Goal: Information Seeking & Learning: Find specific fact

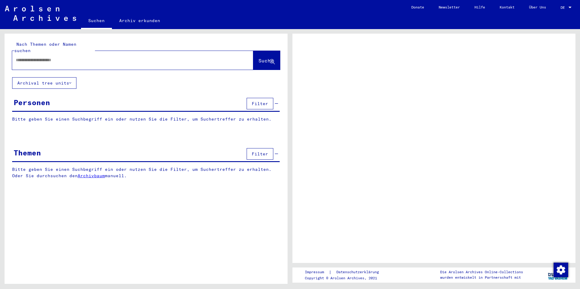
click at [65, 57] on input "text" at bounding box center [127, 60] width 223 height 6
type input "*********"
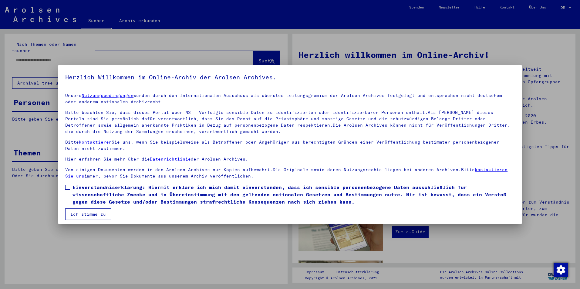
click at [70, 185] on span at bounding box center [67, 187] width 5 height 5
click at [74, 215] on button "Ich stimme zu" at bounding box center [88, 215] width 46 height 12
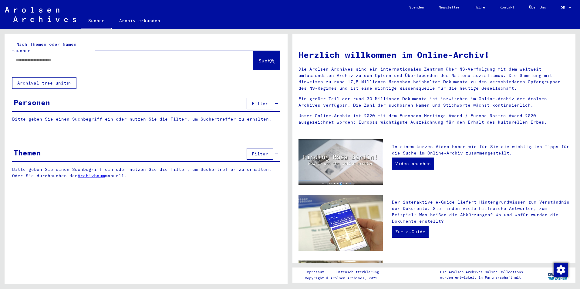
click at [58, 57] on input "text" at bounding box center [125, 60] width 219 height 6
type input "**********"
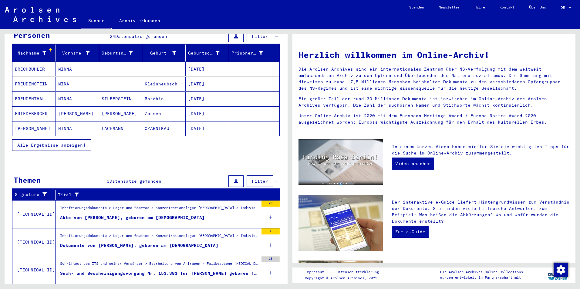
scroll to position [79, 0]
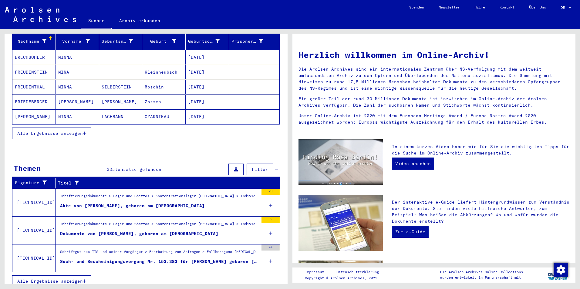
click at [82, 279] on span "Alle Ergebnisse anzeigen" at bounding box center [49, 281] width 65 height 5
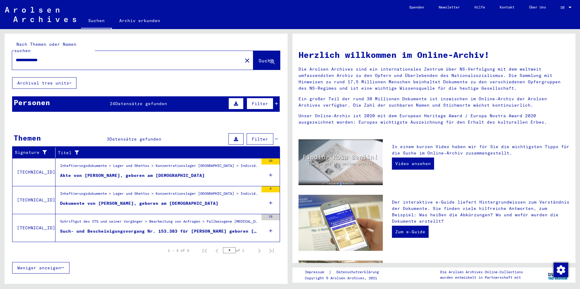
scroll to position [0, 0]
click at [123, 228] on div "Such- und Bescheinigungsvorgang Nr. 153.383 für [PERSON_NAME] geboren [DEMOGRAP…" at bounding box center [159, 231] width 198 height 6
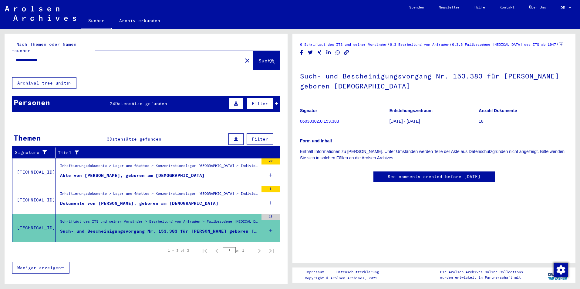
click at [327, 124] on link "06030302.0.153.383" at bounding box center [319, 121] width 39 height 5
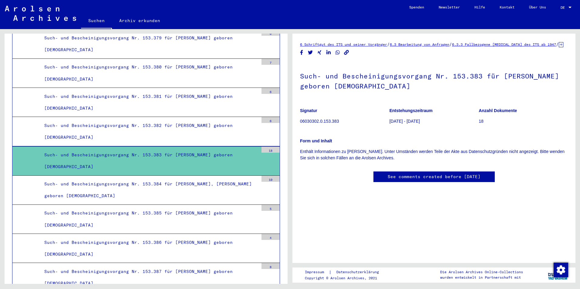
click at [478, 125] on p "18" at bounding box center [522, 121] width 89 height 6
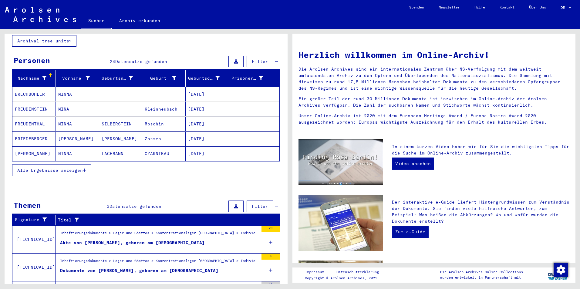
scroll to position [79, 0]
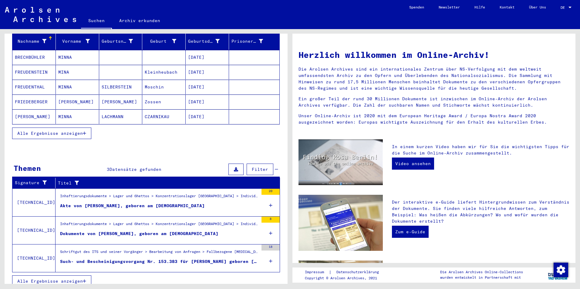
click at [53, 128] on button "Alle Ergebnisse anzeigen" at bounding box center [51, 134] width 79 height 12
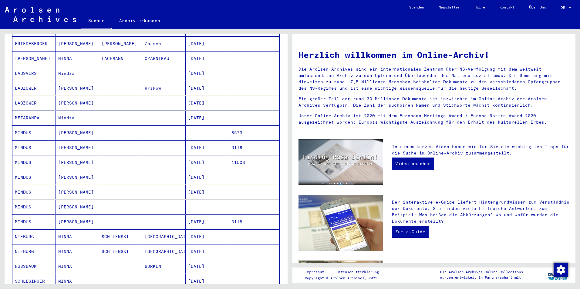
scroll to position [140, 0]
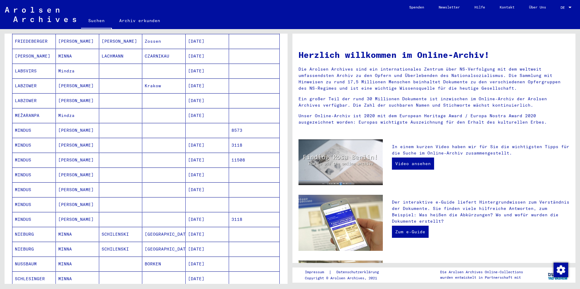
click at [24, 138] on mat-cell "MINDUS" at bounding box center [33, 145] width 43 height 15
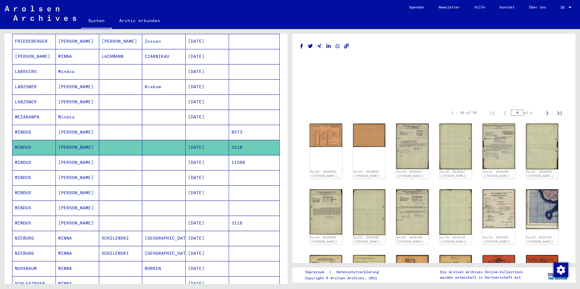
click at [21, 155] on mat-cell "MINDUS" at bounding box center [33, 162] width 43 height 15
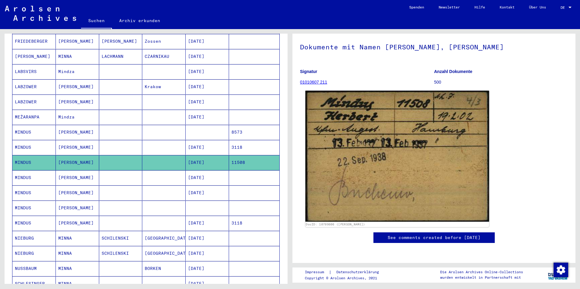
scroll to position [30, 0]
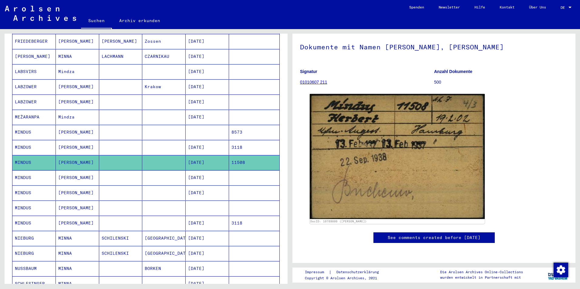
click at [33, 173] on mat-cell "MINDUS" at bounding box center [33, 177] width 43 height 15
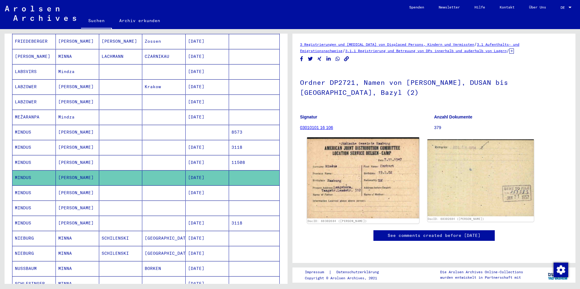
click at [370, 177] on img at bounding box center [363, 177] width 112 height 81
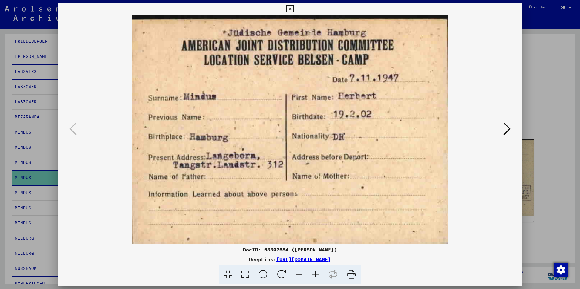
click at [546, 211] on div at bounding box center [290, 144] width 580 height 289
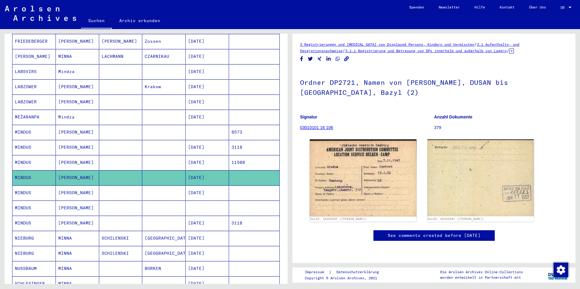
click at [30, 186] on mat-cell "MINDUS" at bounding box center [33, 193] width 43 height 15
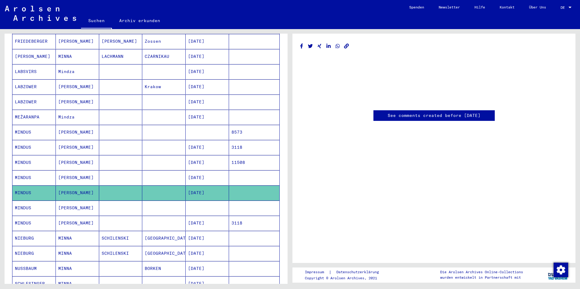
click at [27, 201] on mat-cell "MINDUS" at bounding box center [33, 208] width 43 height 15
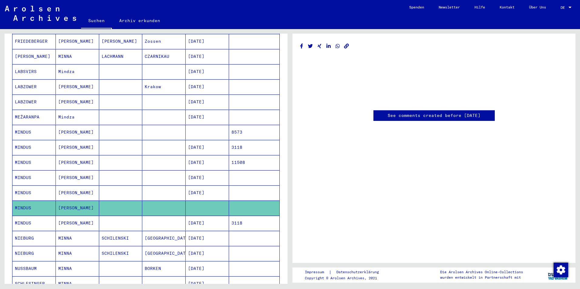
click at [28, 201] on mat-cell "MINDUS" at bounding box center [33, 208] width 43 height 15
click at [25, 188] on mat-cell "MINDUS" at bounding box center [33, 193] width 43 height 15
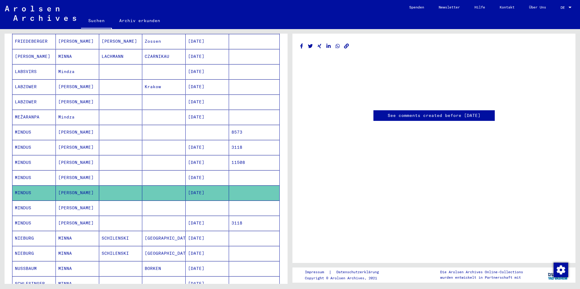
click at [26, 170] on mat-cell "MINDUS" at bounding box center [33, 177] width 43 height 15
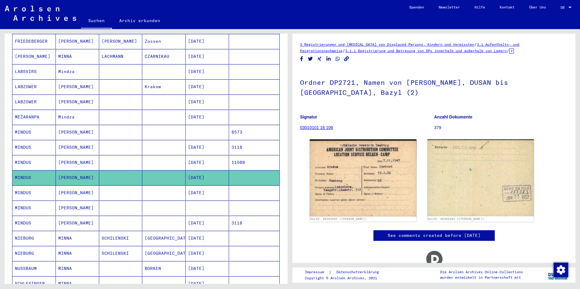
click at [23, 187] on mat-cell "MINDUS" at bounding box center [33, 193] width 43 height 15
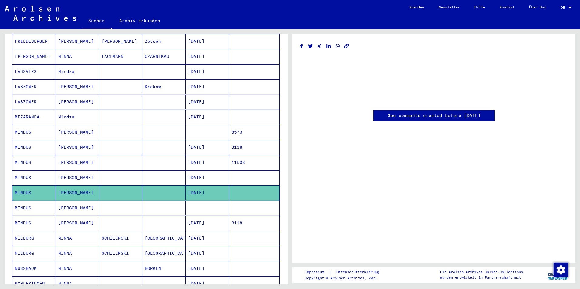
click at [28, 216] on mat-cell "MINDUS" at bounding box center [33, 223] width 43 height 15
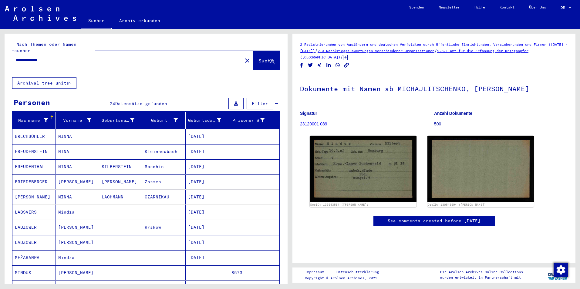
click at [25, 57] on input "**********" at bounding box center [127, 60] width 223 height 6
type input "**********"
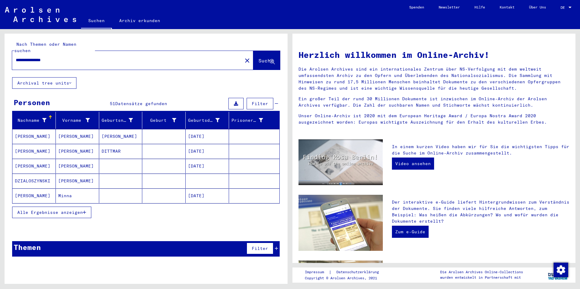
click at [38, 210] on span "Alle Ergebnisse anzeigen" at bounding box center [49, 212] width 65 height 5
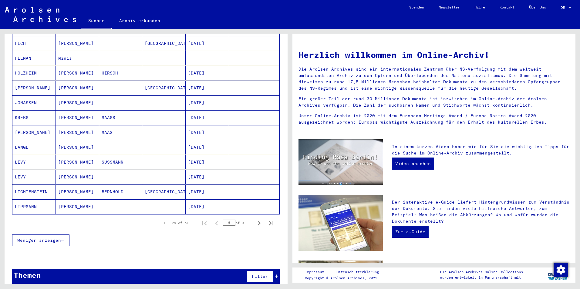
scroll to position [287, 0]
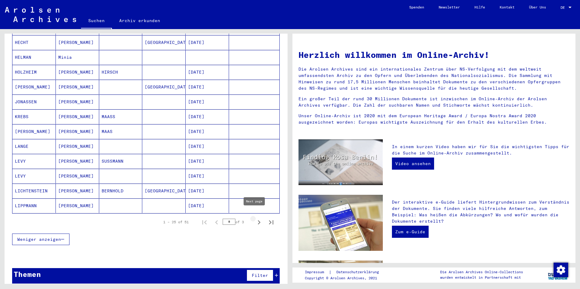
click at [255, 218] on icon "Next page" at bounding box center [259, 222] width 8 height 8
type input "*"
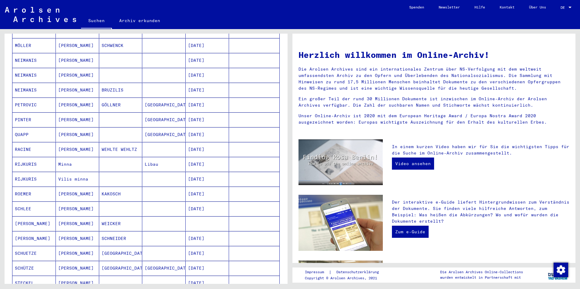
scroll to position [0, 0]
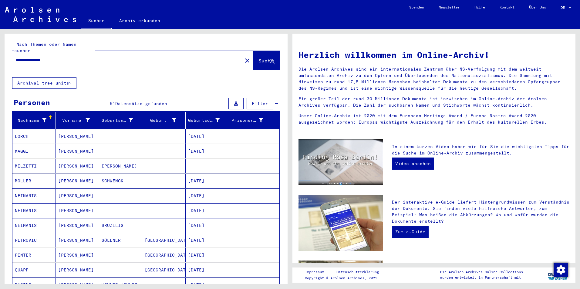
drag, startPoint x: 28, startPoint y: 56, endPoint x: -14, endPoint y: 52, distance: 42.6
click at [0, 52] on html "**********" at bounding box center [290, 144] width 580 height 289
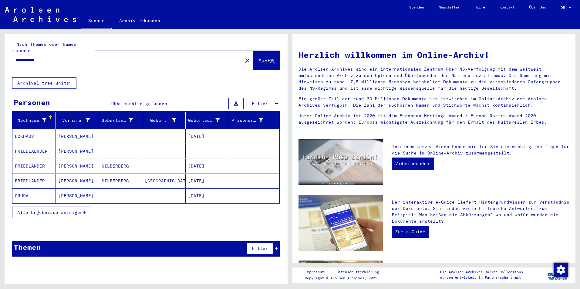
click at [58, 210] on span "Alle Ergebnisse anzeigen" at bounding box center [49, 212] width 65 height 5
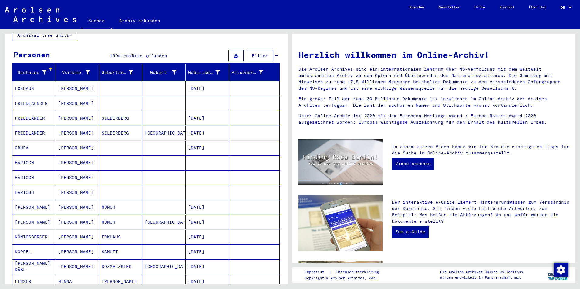
scroll to position [152, 0]
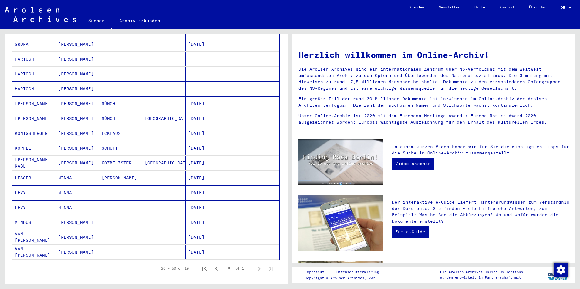
click at [19, 216] on mat-cell "MINDUS" at bounding box center [33, 222] width 43 height 15
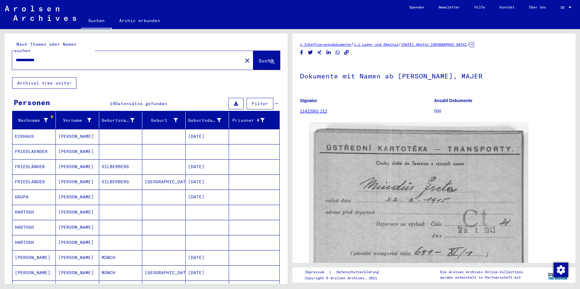
drag, startPoint x: 28, startPoint y: 54, endPoint x: -58, endPoint y: 40, distance: 87.6
click at [0, 40] on html "**********" at bounding box center [290, 144] width 580 height 289
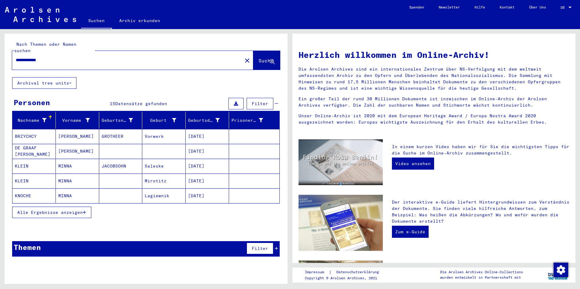
click at [50, 210] on span "Alle Ergebnisse anzeigen" at bounding box center [49, 212] width 65 height 5
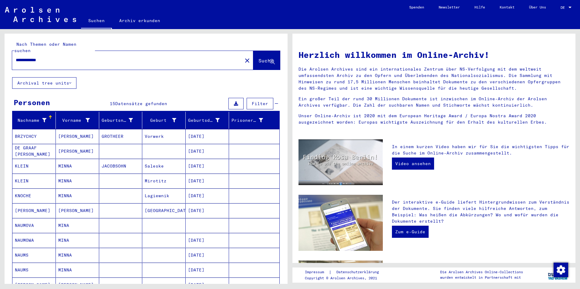
drag, startPoint x: 31, startPoint y: 53, endPoint x: -97, endPoint y: 53, distance: 127.6
click at [0, 53] on html "**********" at bounding box center [290, 144] width 580 height 289
type input "**********"
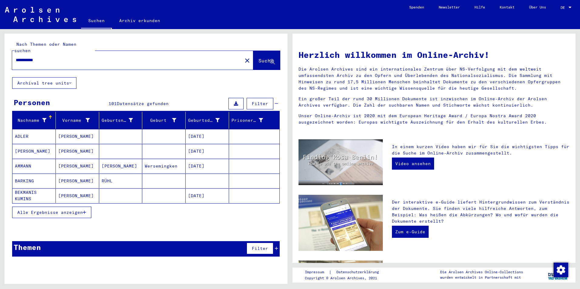
click at [69, 210] on span "Alle Ergebnisse anzeigen" at bounding box center [49, 212] width 65 height 5
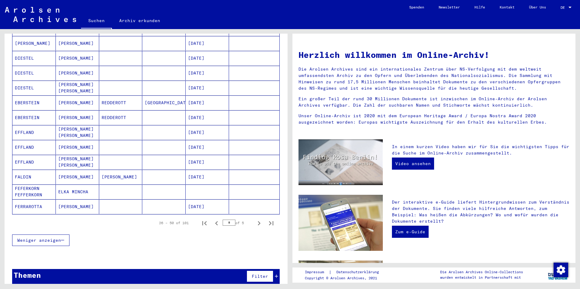
scroll to position [287, 0]
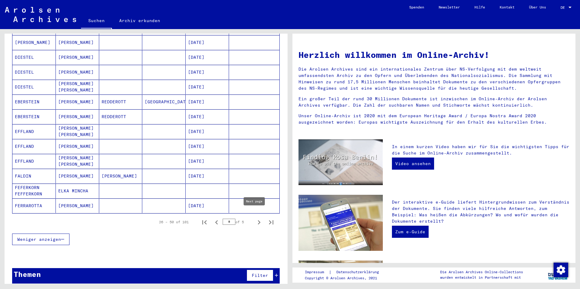
click at [255, 218] on icon "Next page" at bounding box center [259, 222] width 8 height 8
type input "*"
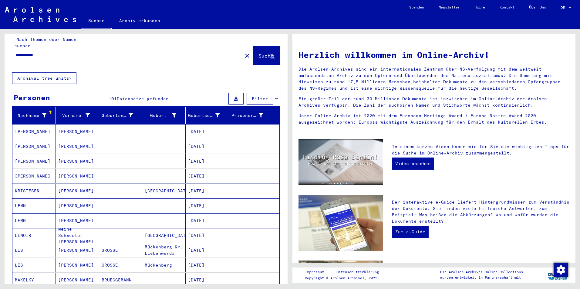
scroll to position [0, 0]
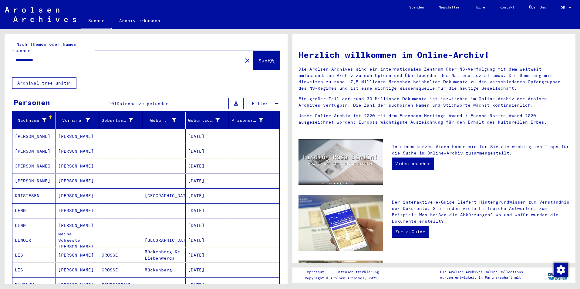
click at [18, 57] on input "**********" at bounding box center [125, 60] width 219 height 6
type input "**********"
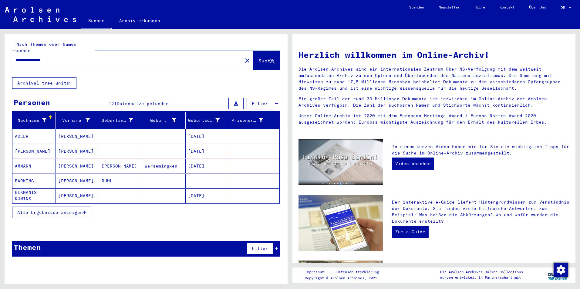
click at [51, 210] on span "Alle Ergebnisse anzeigen" at bounding box center [49, 212] width 65 height 5
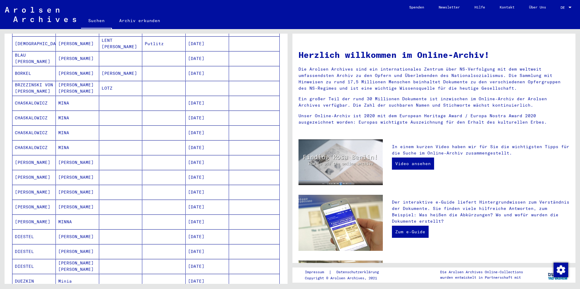
scroll to position [287, 0]
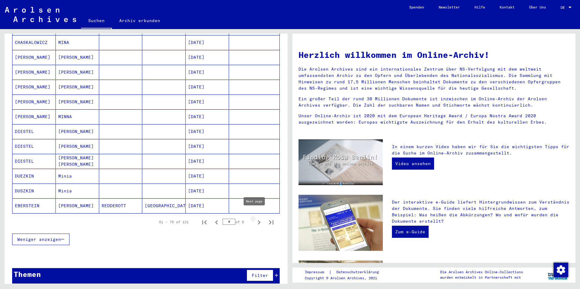
click at [255, 219] on icon "Next page" at bounding box center [259, 222] width 8 height 8
type input "*"
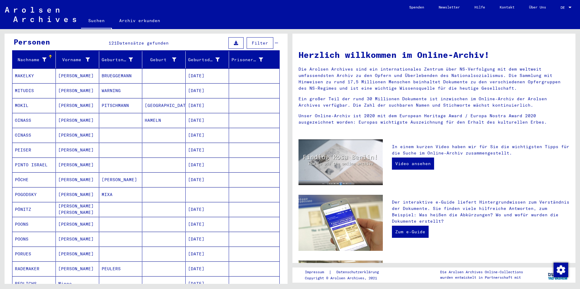
scroll to position [0, 0]
